Goal: Obtain resource: Obtain resource

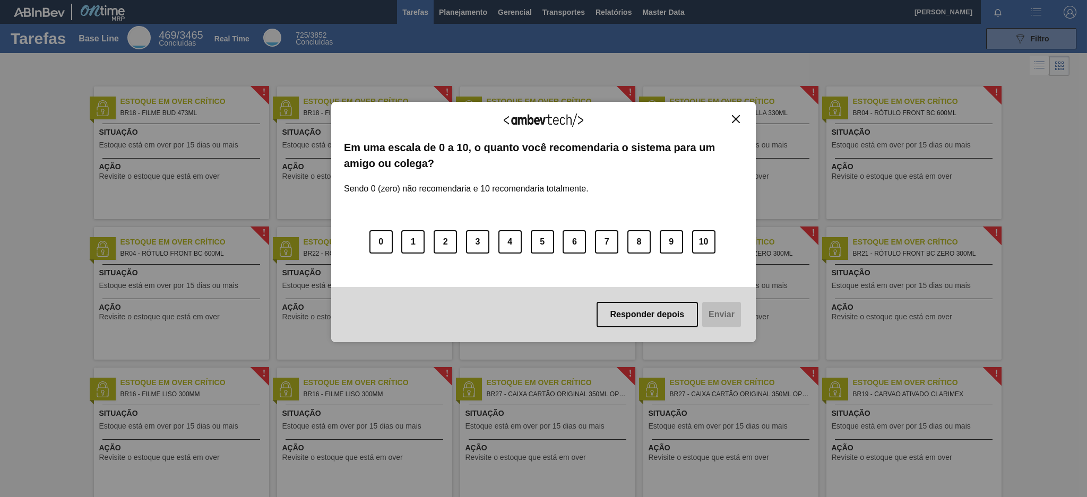
click at [733, 118] on img "Close" at bounding box center [736, 119] width 8 height 8
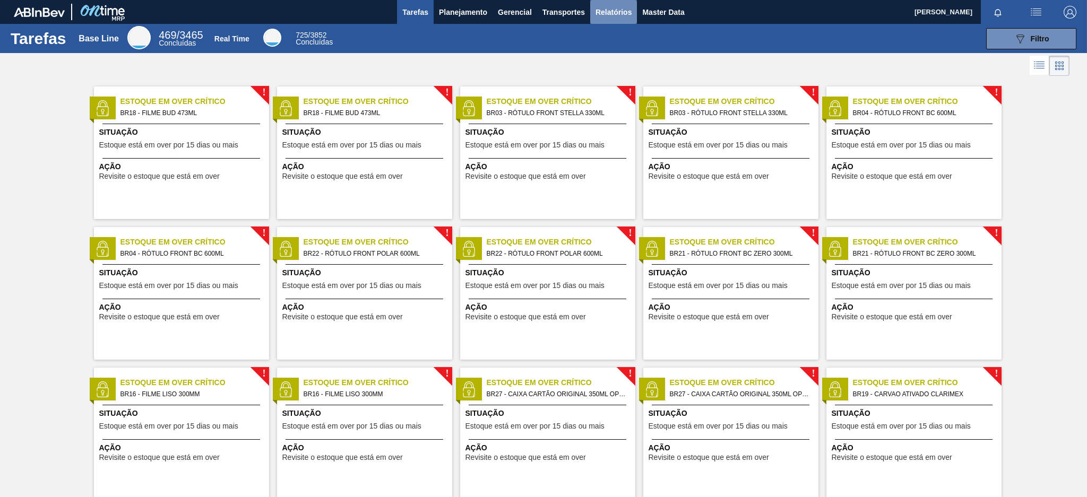
click at [601, 11] on span "Relatórios" at bounding box center [613, 12] width 36 height 13
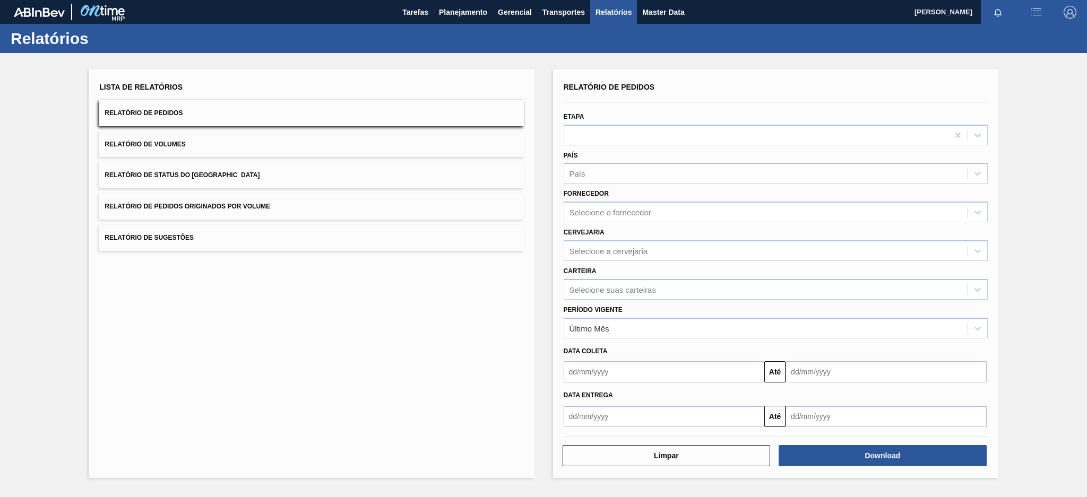
click at [393, 209] on button "Relatório de Pedidos Originados por Volume" at bounding box center [311, 207] width 424 height 26
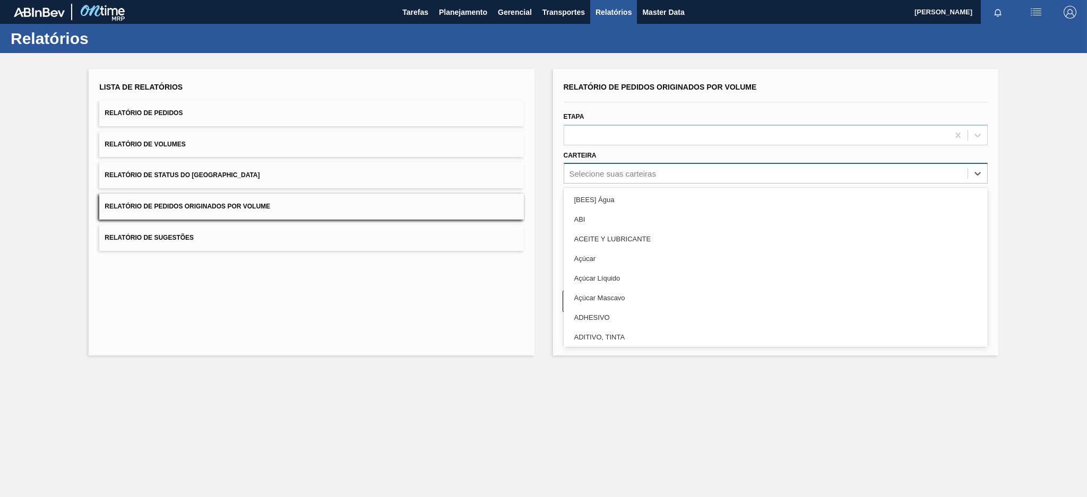
click at [609, 174] on div "Selecione suas carteiras" at bounding box center [612, 173] width 87 height 9
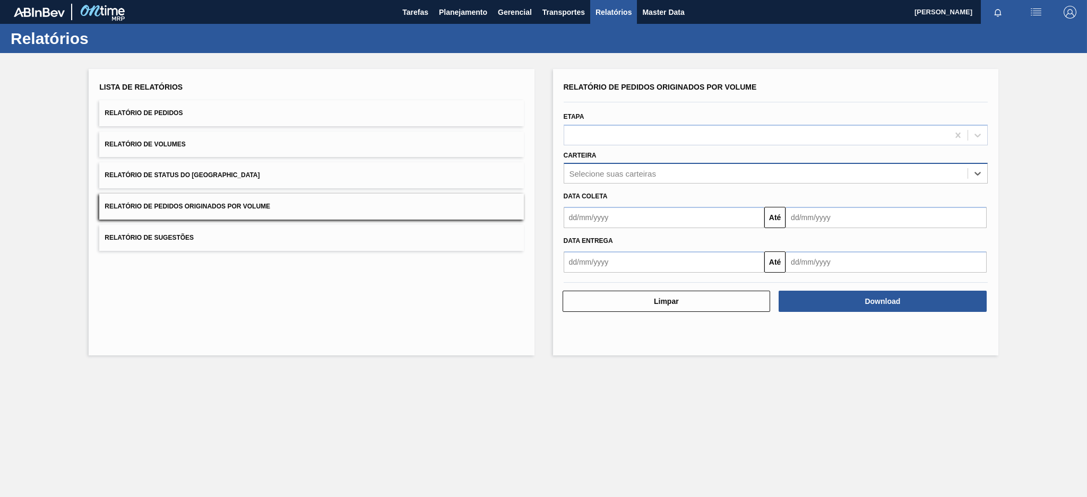
click at [615, 171] on div "Selecione suas carteiras" at bounding box center [612, 173] width 87 height 9
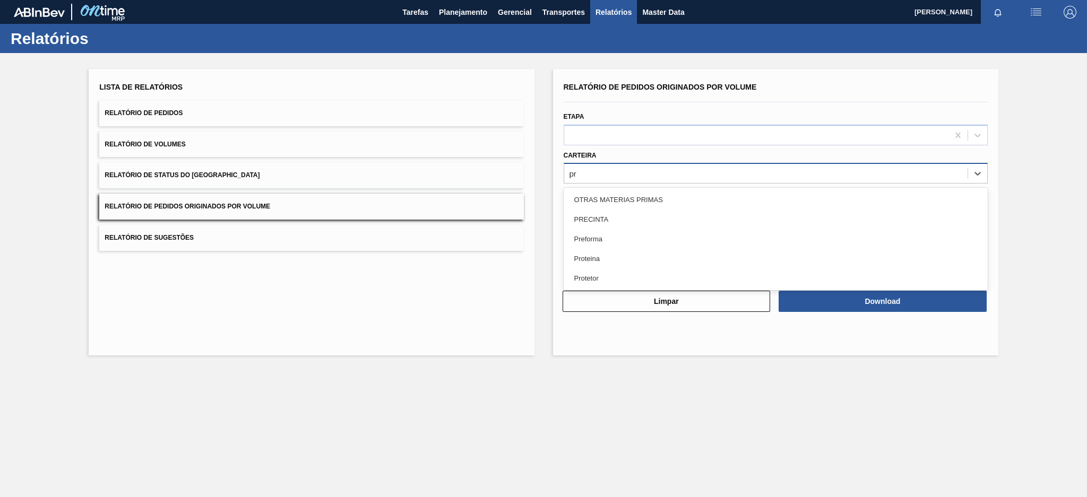
type input "pre"
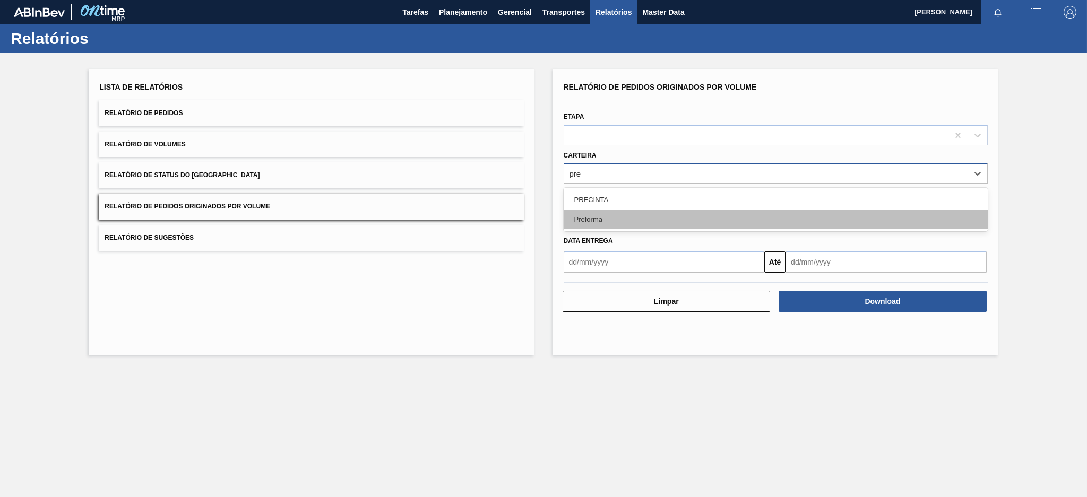
click at [598, 215] on div "Preforma" at bounding box center [776, 220] width 424 height 20
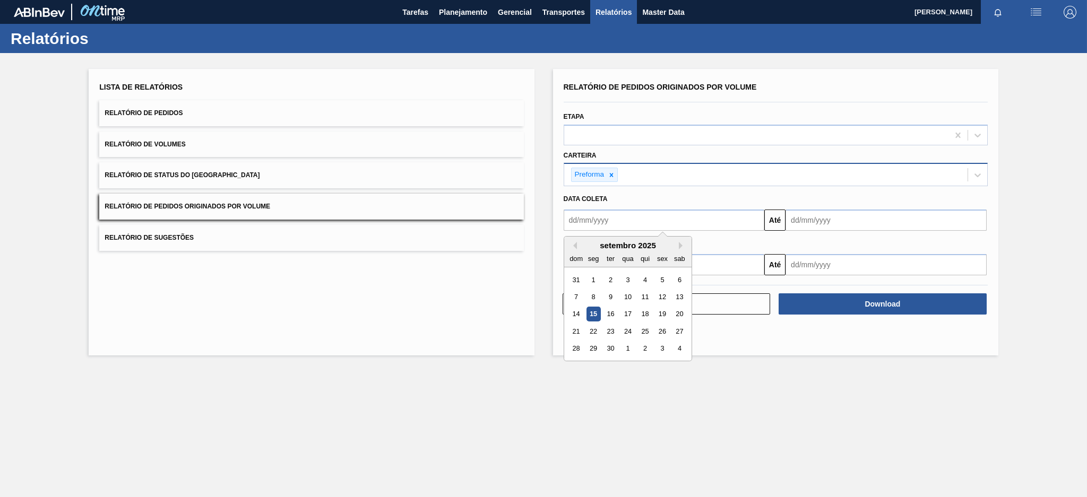
click at [607, 223] on input "text" at bounding box center [664, 220] width 201 height 21
click at [572, 248] on div "setembro 2025" at bounding box center [627, 245] width 127 height 9
click at [575, 245] on button "Previous Month" at bounding box center [572, 245] width 7 height 7
click at [571, 314] on div "10" at bounding box center [576, 314] width 14 height 14
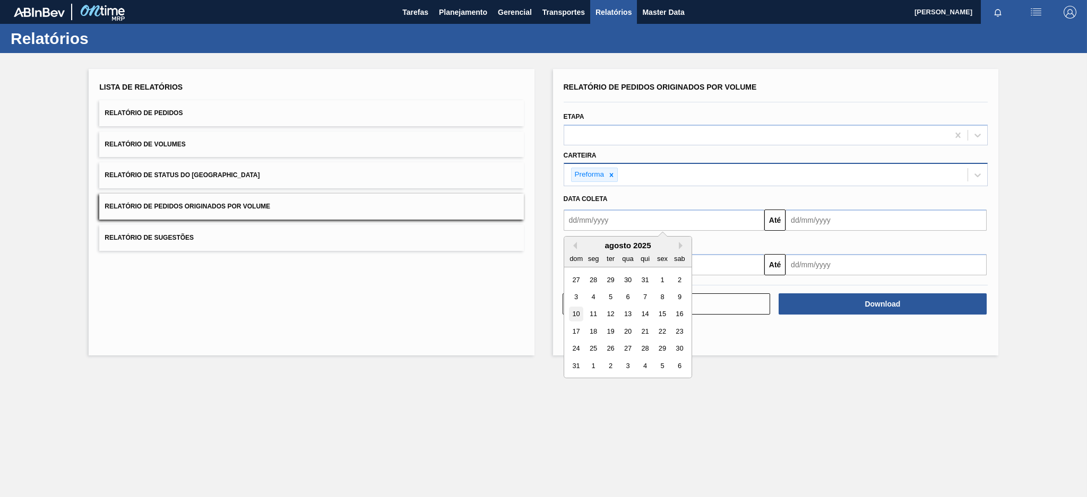
type input "[DATE]"
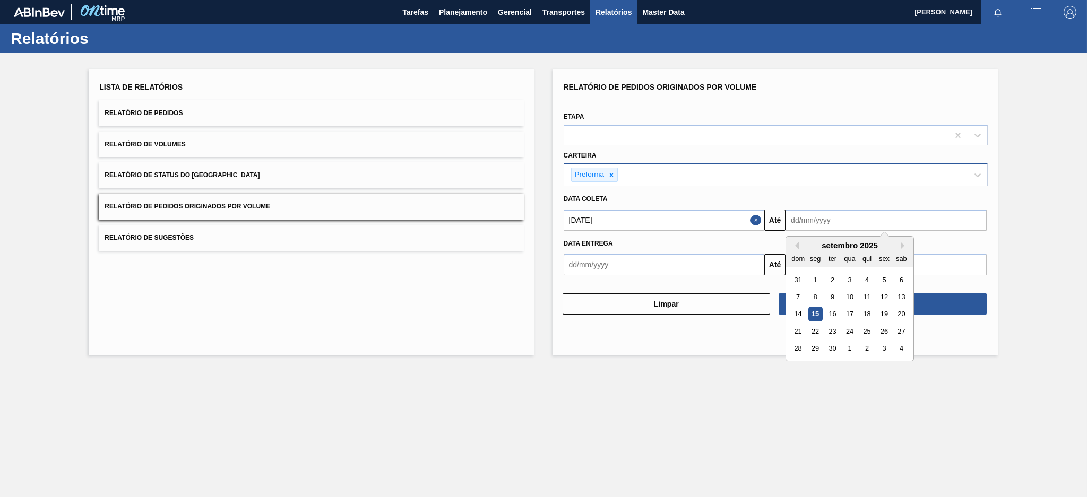
click at [805, 221] on input "text" at bounding box center [885, 220] width 201 height 21
click at [815, 308] on div "15" at bounding box center [815, 314] width 14 height 14
type input "[DATE]"
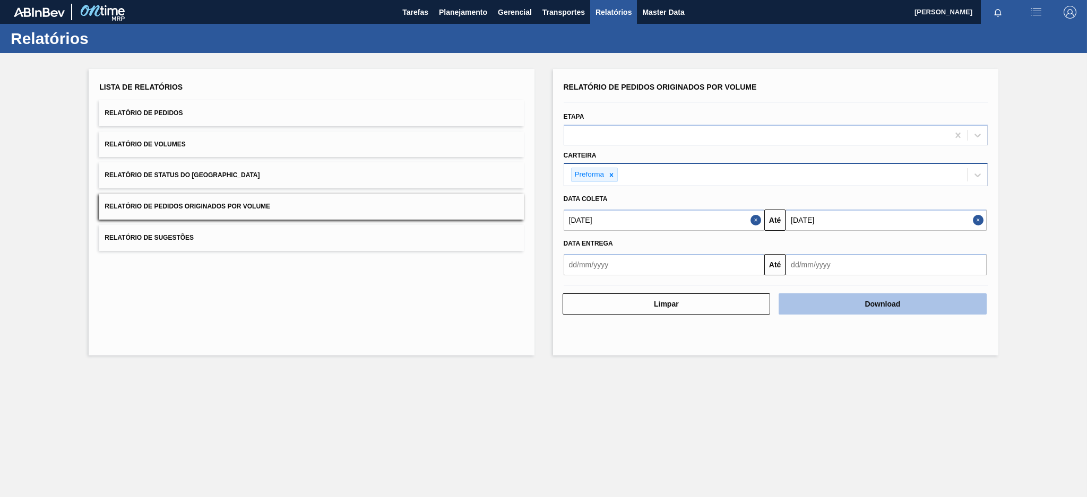
click at [884, 304] on button "Download" at bounding box center [883, 303] width 208 height 21
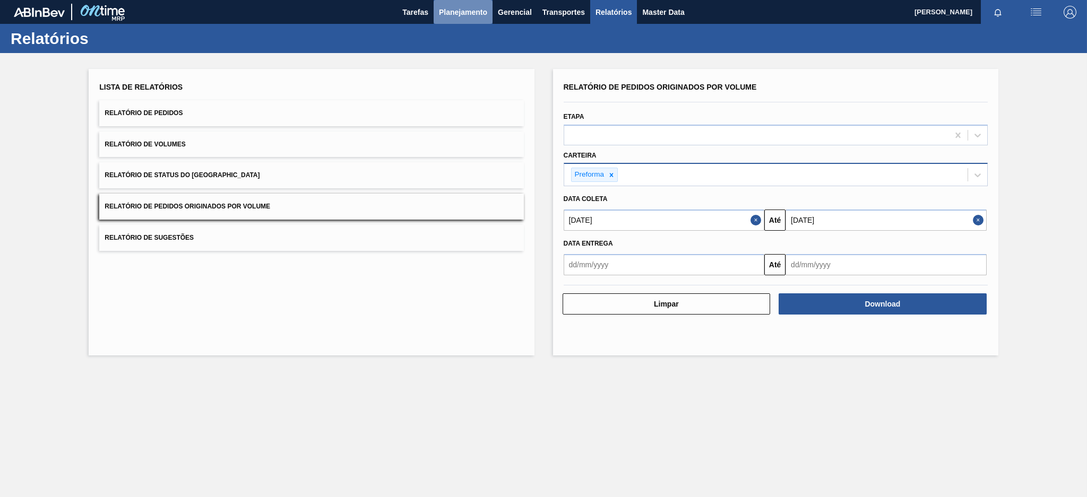
click at [461, 13] on span "Planejamento" at bounding box center [463, 12] width 48 height 13
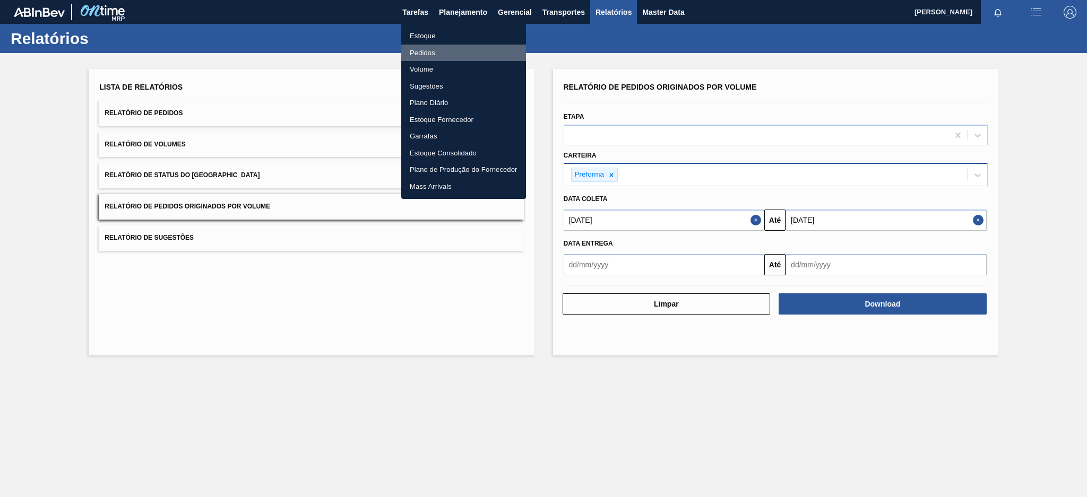
click at [431, 51] on li "Pedidos" at bounding box center [463, 53] width 125 height 17
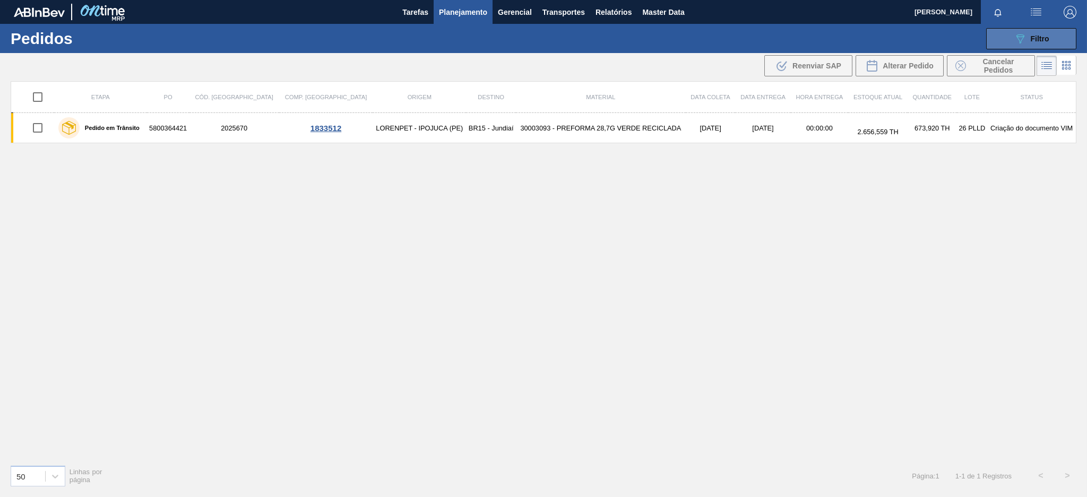
click at [1009, 38] on button "089F7B8B-B2A5-4AFE-B5C0-19BA573D28AC Filtro" at bounding box center [1031, 38] width 90 height 21
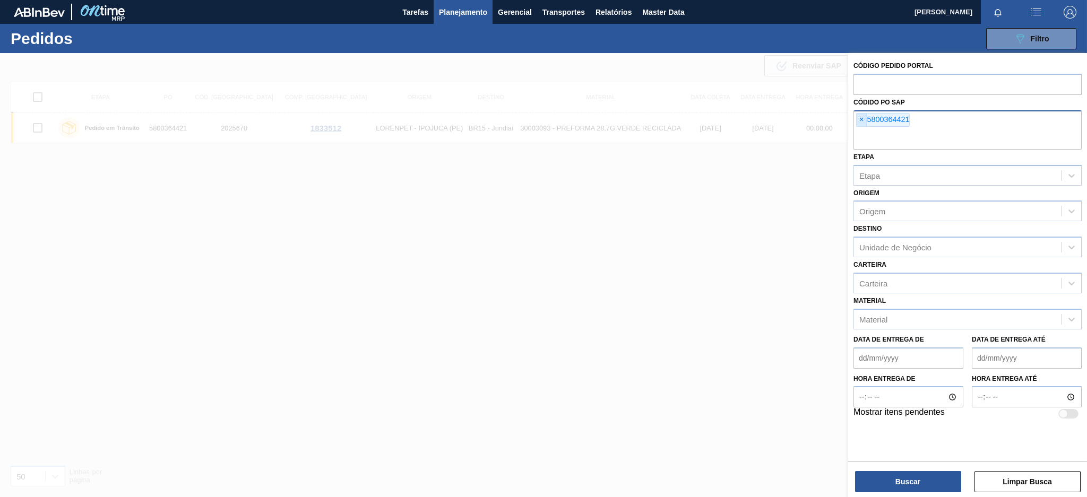
click at [859, 117] on span "×" at bounding box center [862, 120] width 10 height 13
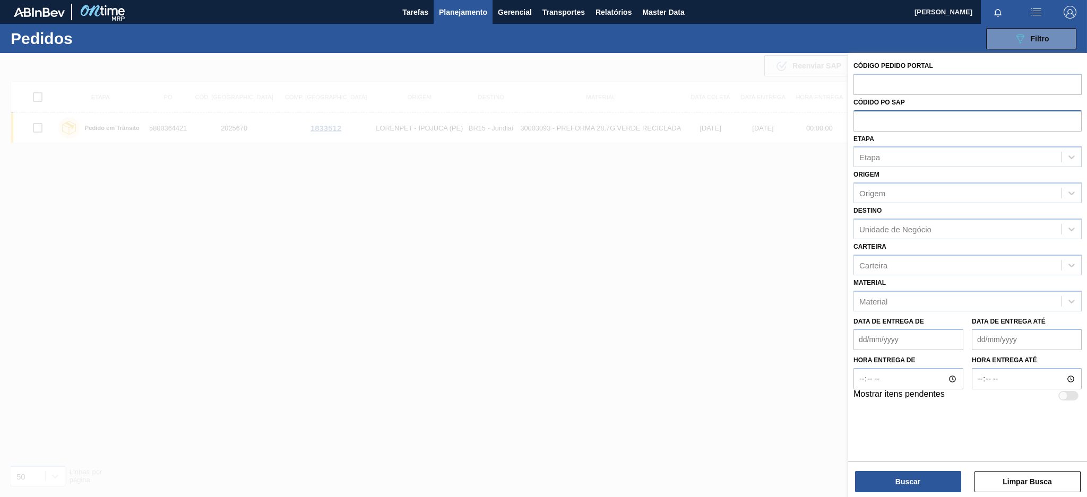
paste input "5800368028"
type input "5800368028"
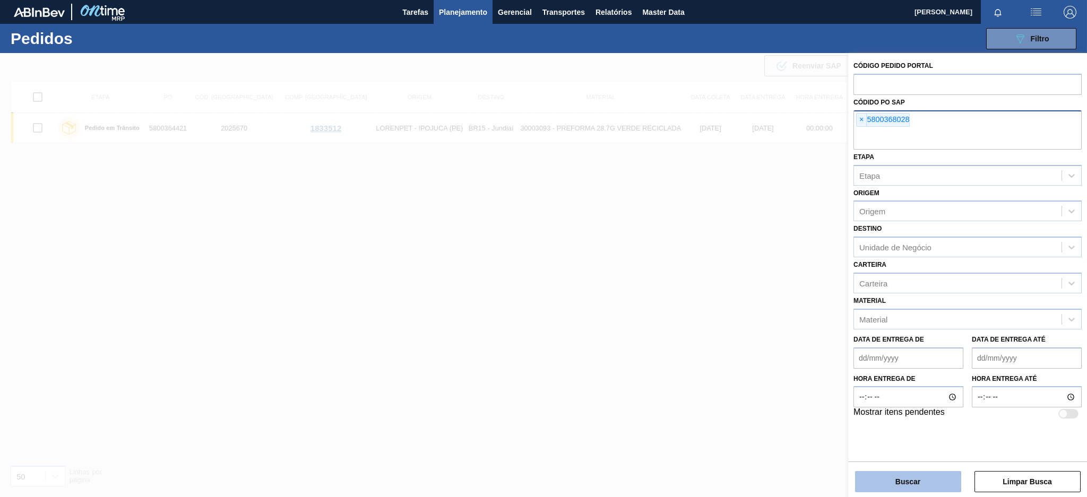
click at [934, 479] on button "Buscar" at bounding box center [908, 481] width 106 height 21
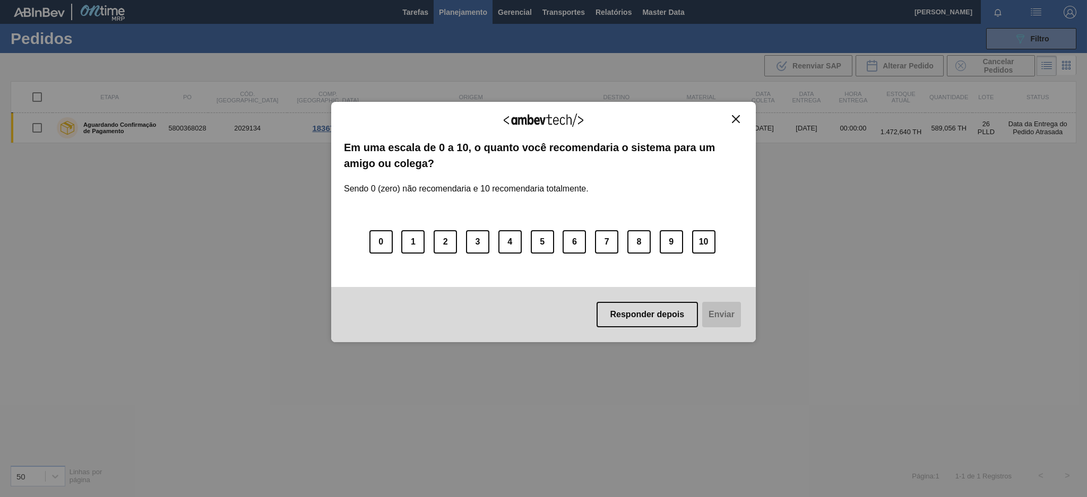
click at [735, 116] on img "Close" at bounding box center [736, 119] width 8 height 8
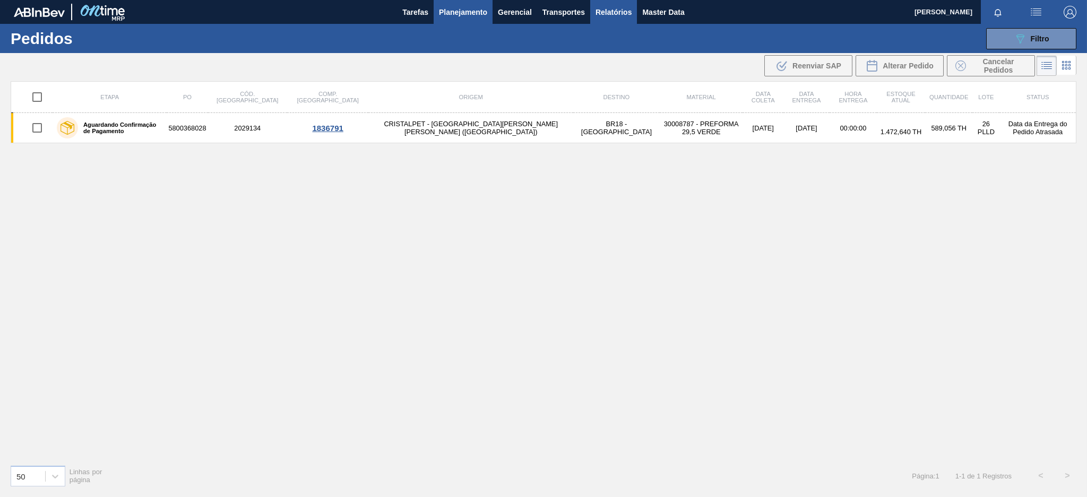
click at [606, 12] on span "Relatórios" at bounding box center [613, 12] width 36 height 13
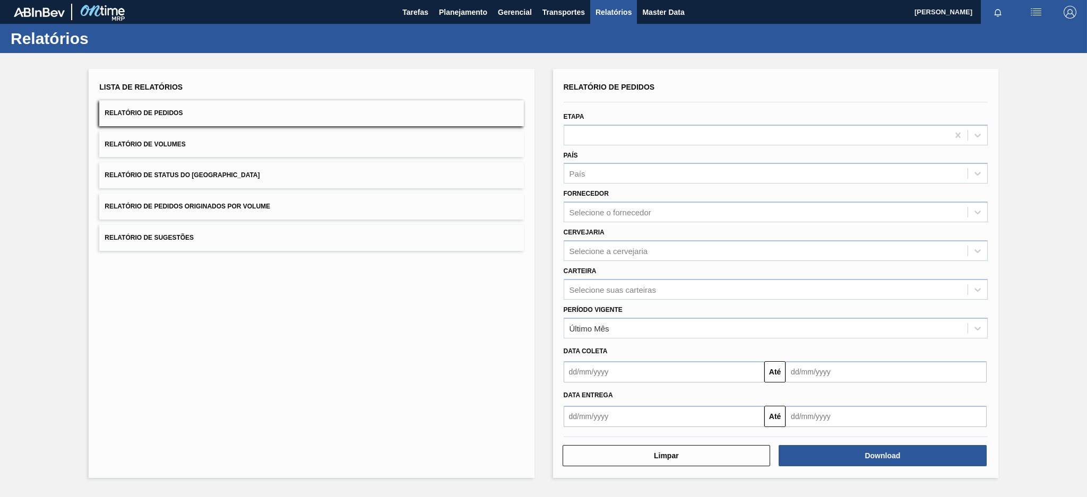
click at [420, 201] on button "Relatório de Pedidos Originados por Volume" at bounding box center [311, 207] width 424 height 26
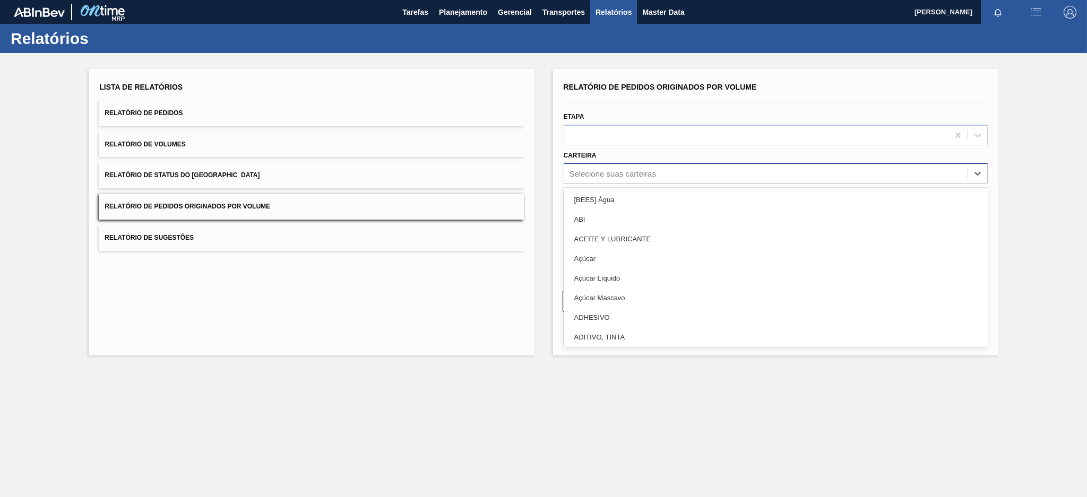
click at [623, 170] on div "Selecione suas carteiras" at bounding box center [612, 173] width 87 height 9
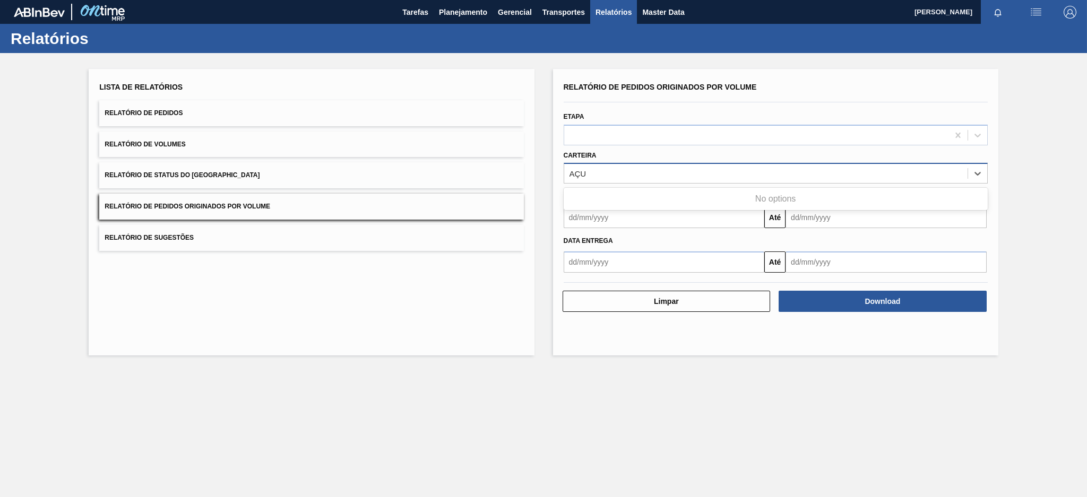
type input "AÇ"
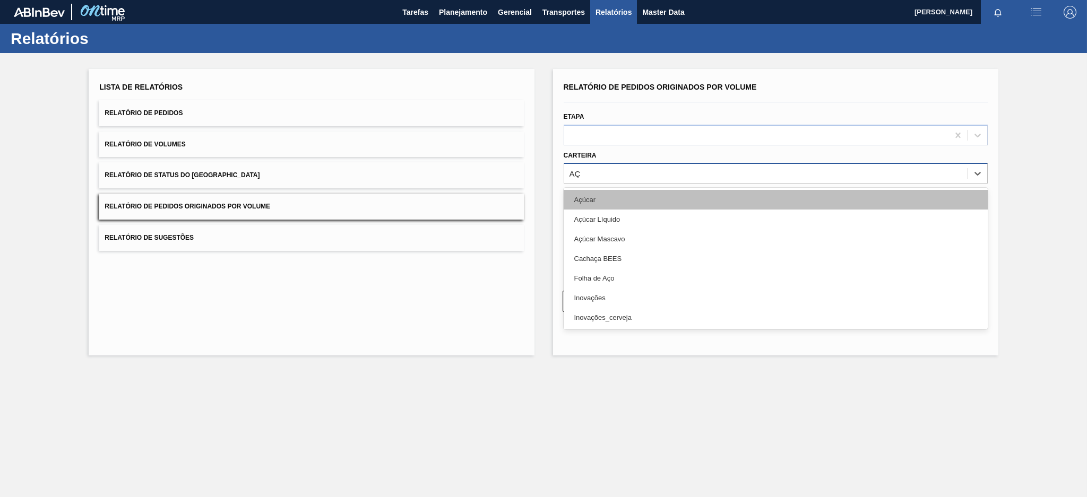
click at [612, 196] on div "Açúcar" at bounding box center [776, 200] width 424 height 20
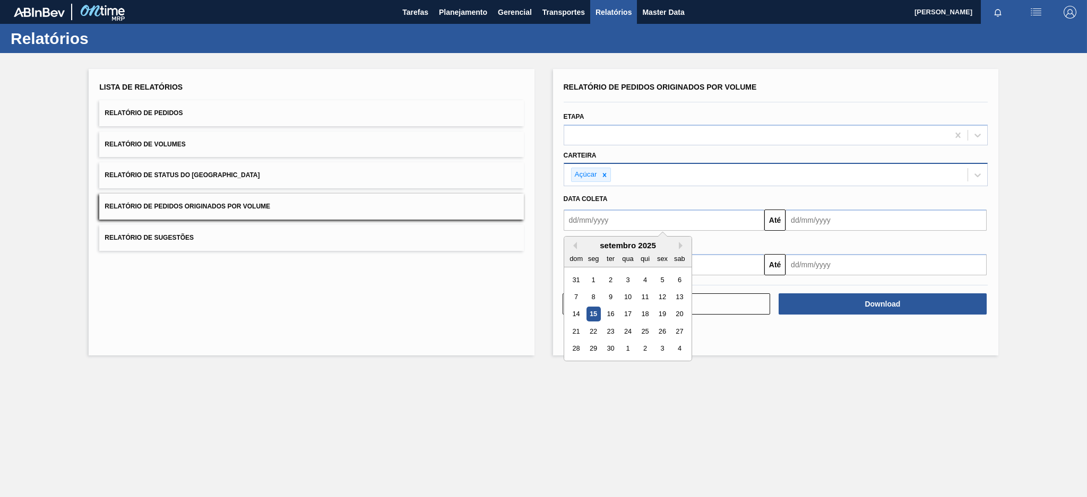
click at [611, 218] on input "text" at bounding box center [664, 220] width 201 height 21
click at [574, 245] on button "Previous Month" at bounding box center [572, 245] width 7 height 7
click at [573, 309] on div "10" at bounding box center [576, 314] width 14 height 14
type input "[DATE]"
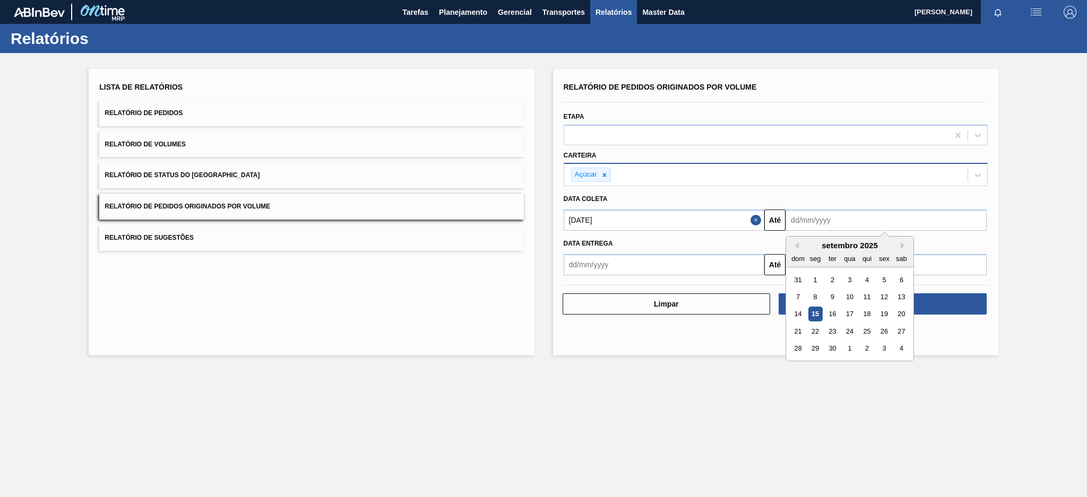
click at [835, 217] on input "text" at bounding box center [885, 220] width 201 height 21
click at [813, 313] on div "15" at bounding box center [815, 314] width 14 height 14
type input "[DATE]"
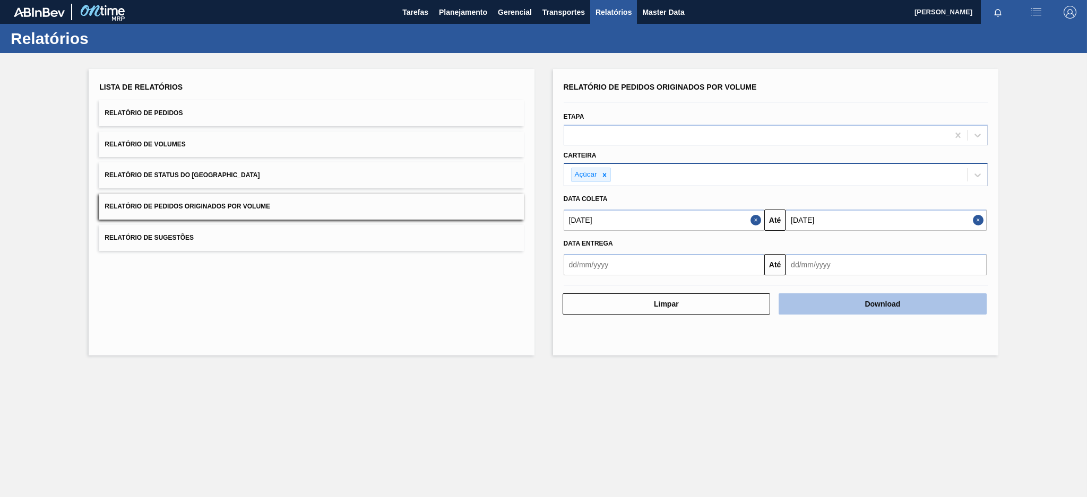
click at [887, 304] on button "Download" at bounding box center [883, 303] width 208 height 21
click at [945, 309] on button "Download" at bounding box center [883, 303] width 208 height 21
click at [936, 305] on button "Download" at bounding box center [883, 303] width 208 height 21
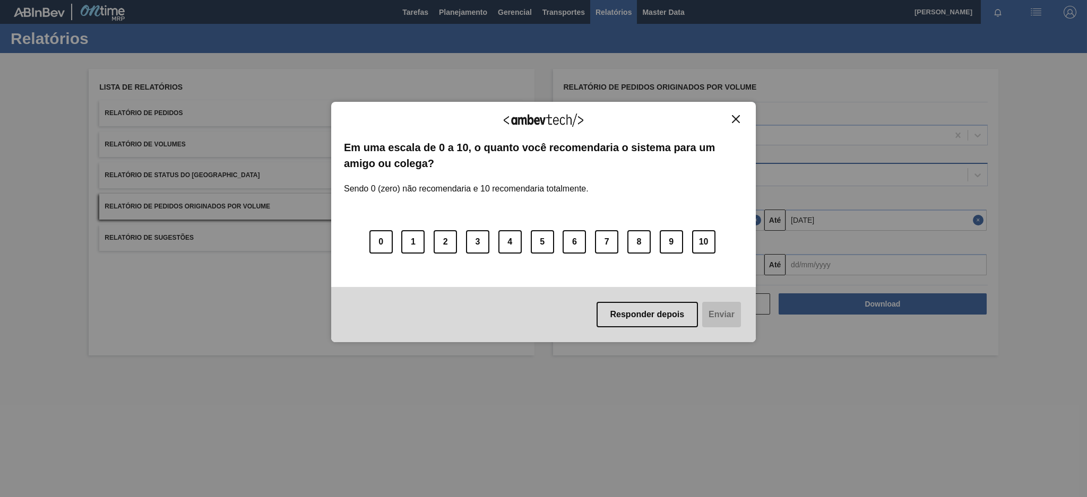
click at [731, 122] on button "Close" at bounding box center [736, 119] width 14 height 9
